Goal: Task Accomplishment & Management: Manage account settings

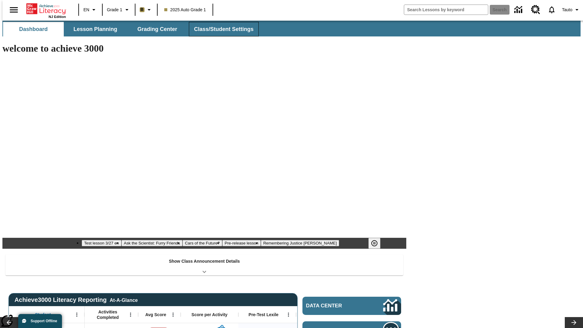
click at [220, 29] on span "Class/Student Settings" at bounding box center [223, 29] width 59 height 7
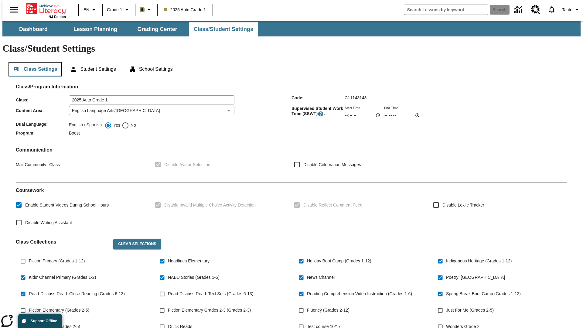
click at [33, 62] on button "Class Settings" at bounding box center [34, 69] width 53 height 15
click at [56, 258] on span "Fiction Primary (Grades 1-12)" at bounding box center [57, 261] width 56 height 6
click at [29, 255] on input "Fiction Primary (Grades 1-12)" at bounding box center [23, 261] width 12 height 12
checkbox input "true"
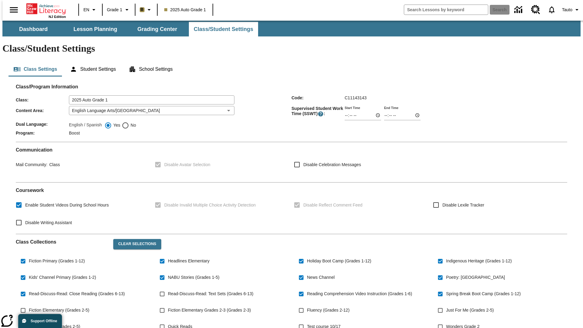
scroll to position [89, 0]
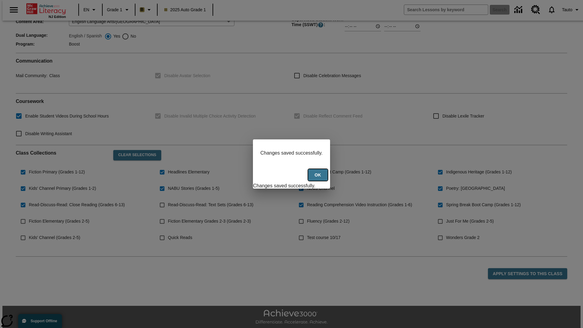
click at [318, 178] on button "Ok" at bounding box center [317, 175] width 19 height 12
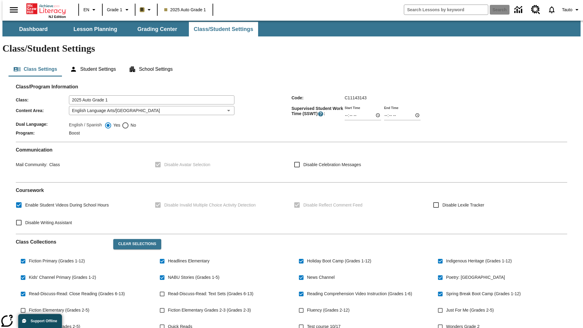
scroll to position [89, 0]
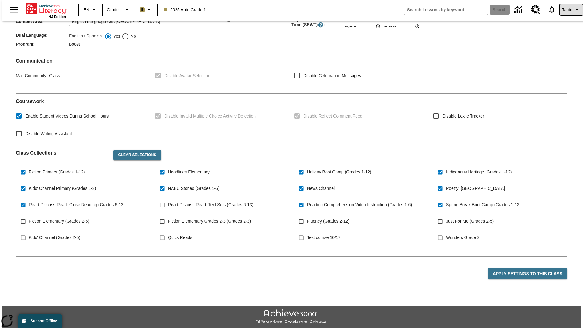
click at [568, 10] on span "Tauto" at bounding box center [567, 10] width 10 height 6
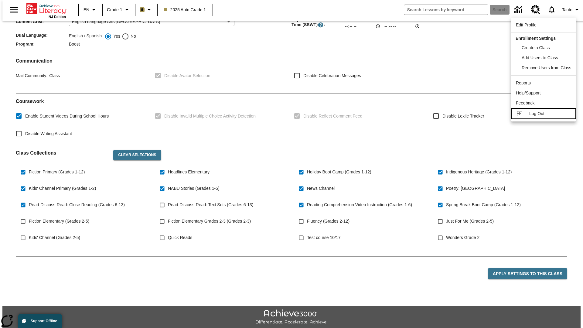
click at [544, 114] on span "Log Out" at bounding box center [536, 113] width 15 height 5
